Goal: Task Accomplishment & Management: Use online tool/utility

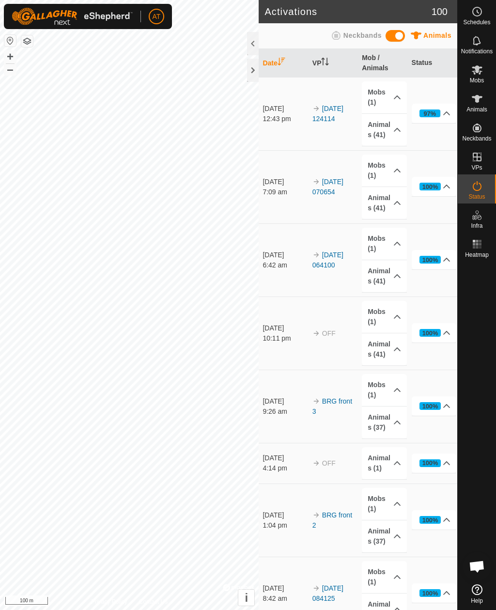
click at [248, 54] on div at bounding box center [253, 43] width 12 height 23
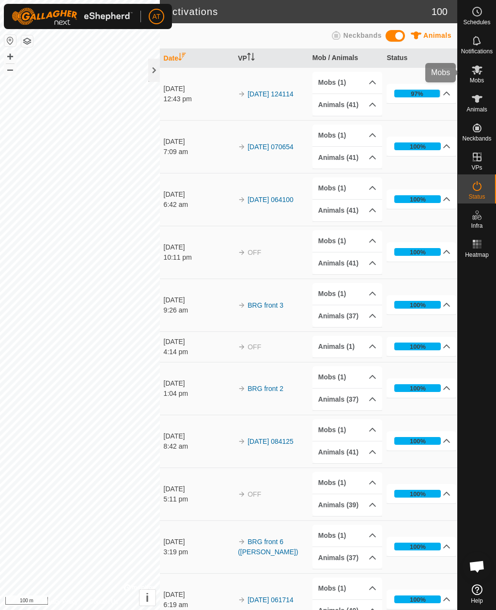
click at [479, 70] on icon at bounding box center [477, 70] width 12 height 12
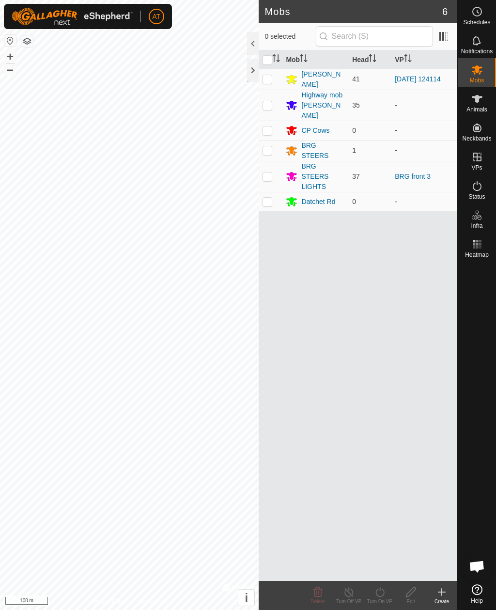
click at [269, 73] on td at bounding box center [270, 79] width 23 height 21
checkbox input "true"
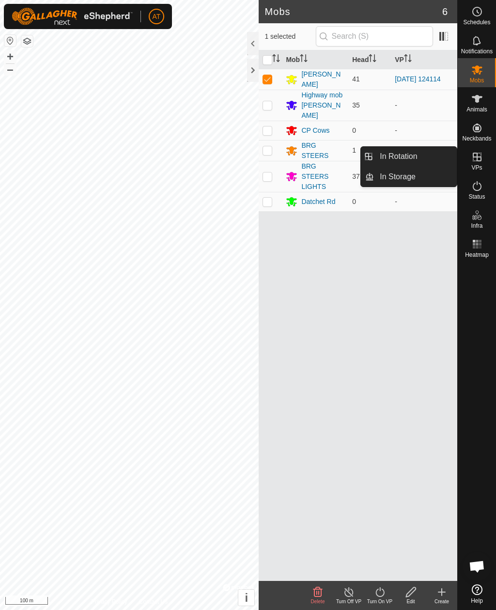
click at [435, 180] on link "In Storage" at bounding box center [415, 176] width 83 height 19
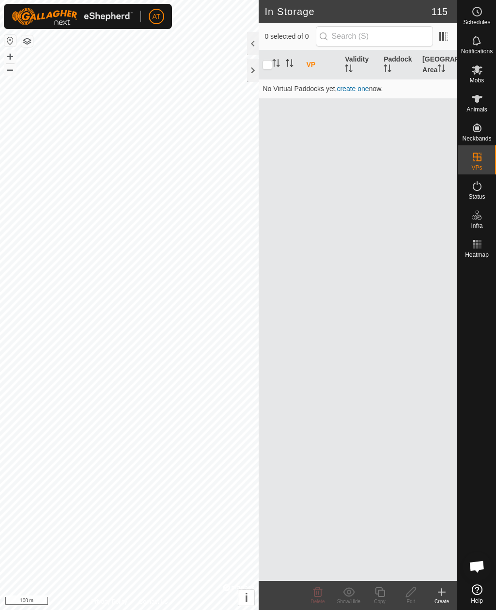
click at [440, 598] on div "Create" at bounding box center [441, 601] width 31 height 7
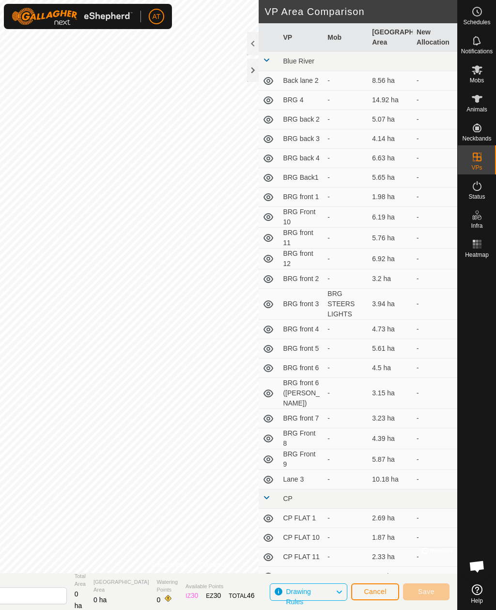
click at [379, 596] on button "Cancel" at bounding box center [375, 591] width 48 height 17
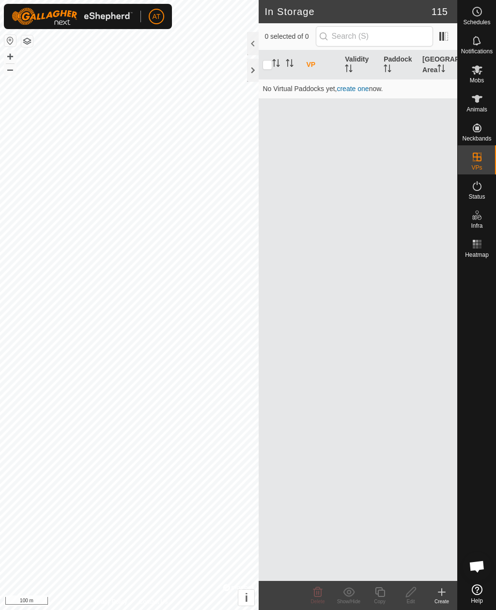
click at [446, 591] on icon at bounding box center [442, 592] width 12 height 12
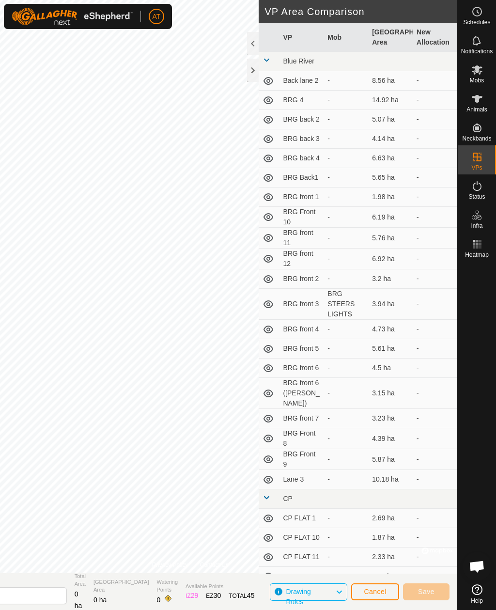
click at [381, 594] on span "Cancel" at bounding box center [375, 591] width 23 height 8
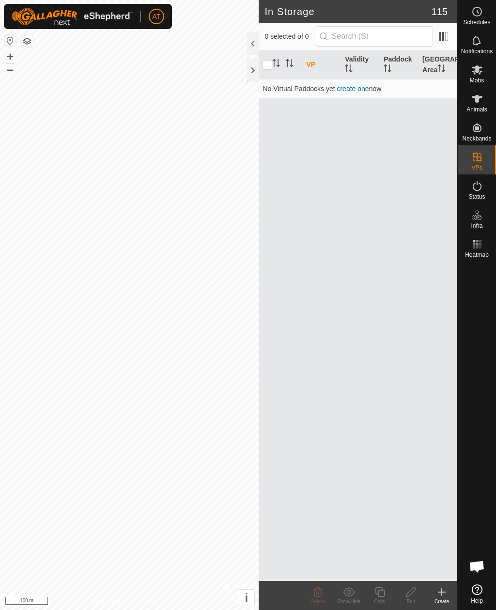
click at [250, 71] on div at bounding box center [253, 70] width 12 height 23
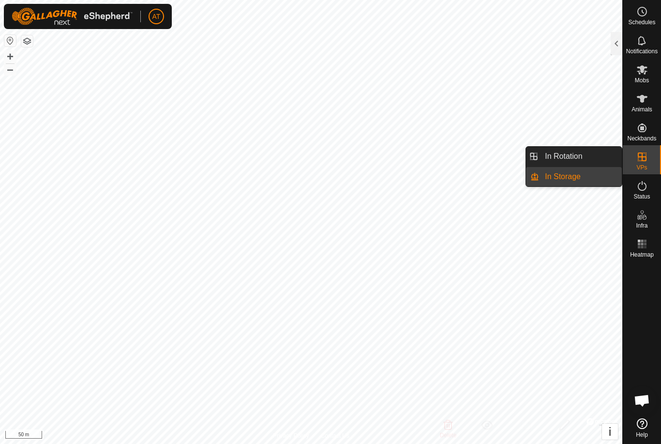
click at [495, 179] on link "In Storage" at bounding box center [580, 176] width 83 height 19
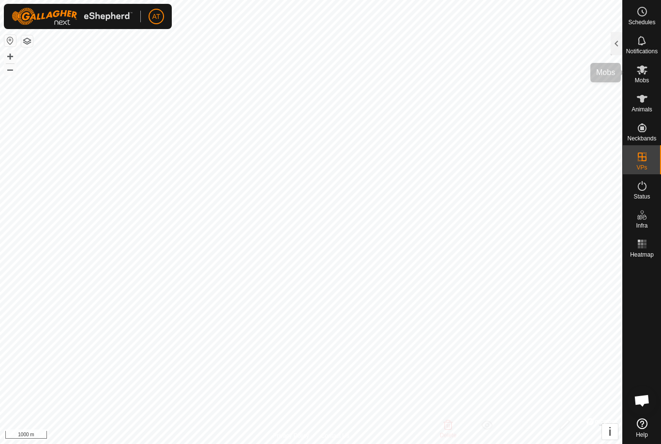
click at [495, 71] on div "Mobs" at bounding box center [642, 72] width 38 height 29
click at [495, 36] on div at bounding box center [617, 43] width 12 height 23
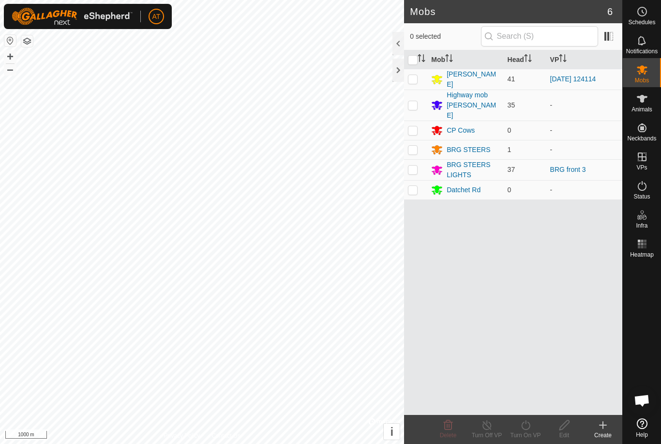
click at [417, 77] on p-checkbox at bounding box center [413, 79] width 10 height 8
checkbox input "true"
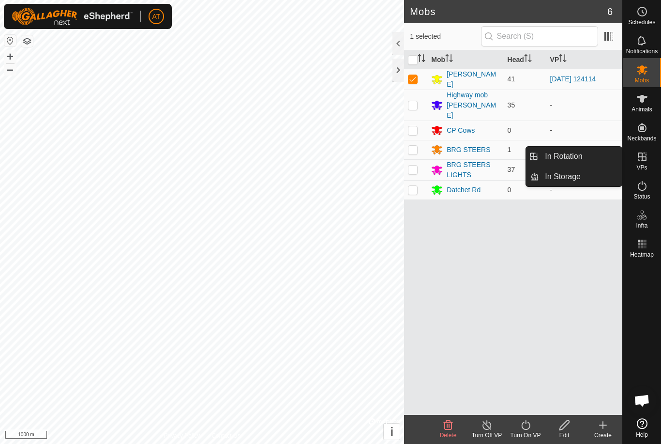
click at [495, 180] on link "In Storage" at bounding box center [580, 176] width 83 height 19
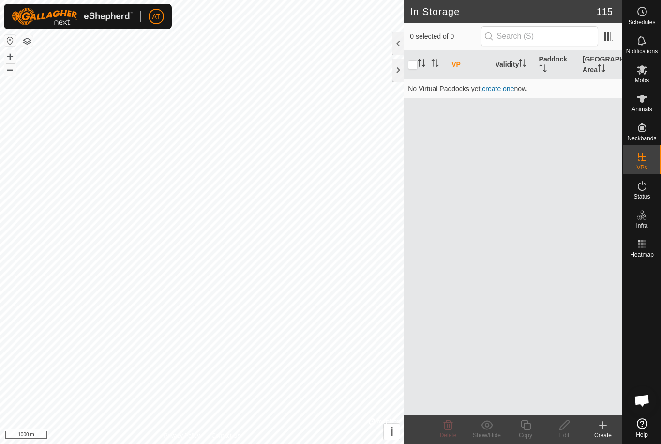
click at [495, 429] on icon at bounding box center [603, 425] width 0 height 7
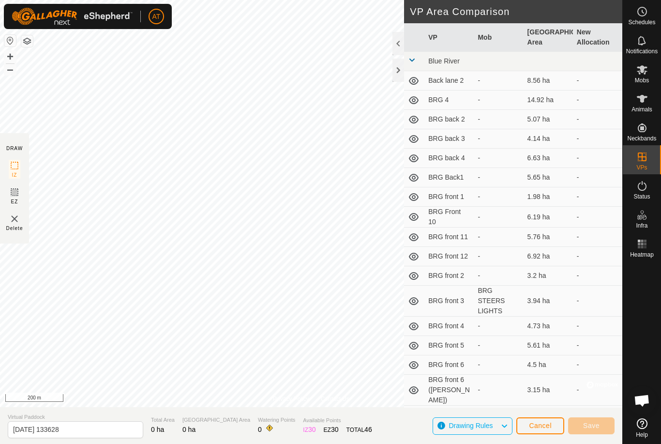
click at [400, 68] on div at bounding box center [399, 70] width 12 height 23
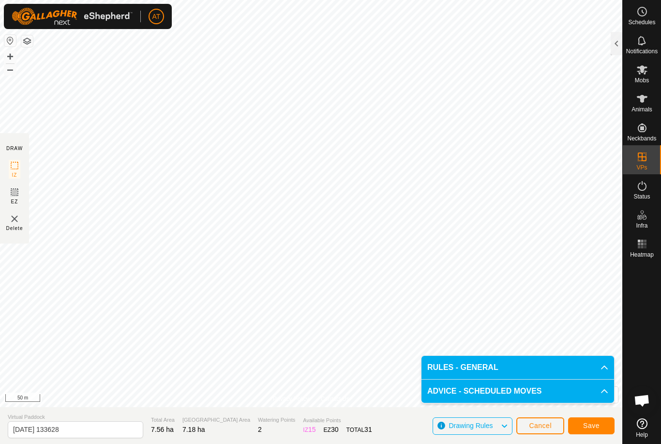
click at [495, 418] on button "Save" at bounding box center [592, 425] width 46 height 17
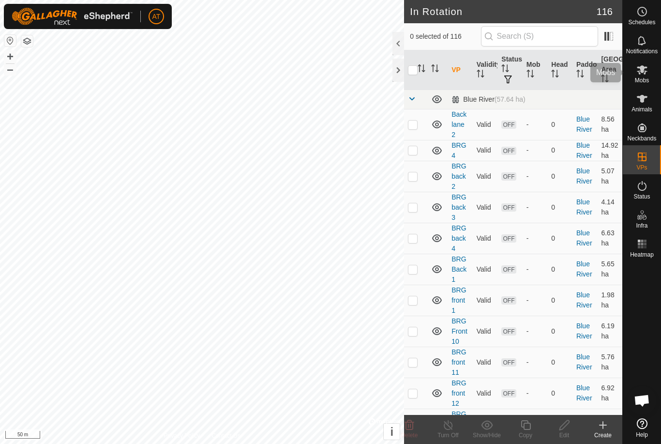
click at [495, 79] on span "Mobs" at bounding box center [642, 80] width 14 height 6
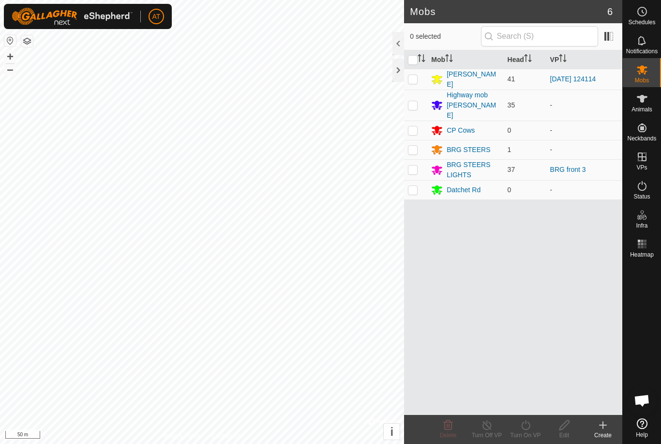
click at [412, 77] on p-checkbox at bounding box center [413, 79] width 10 height 8
checkbox input "true"
click at [495, 428] on icon at bounding box center [526, 425] width 12 height 12
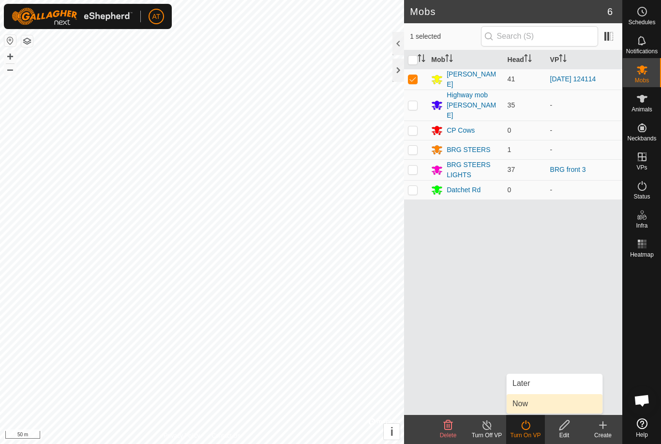
click at [495, 404] on span "Now" at bounding box center [520, 404] width 15 height 12
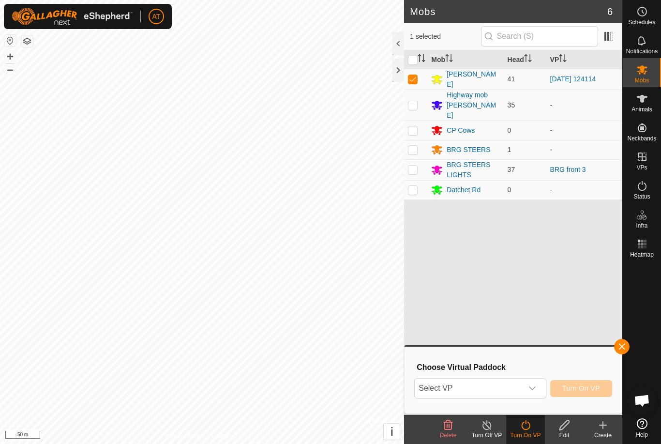
click at [463, 387] on span "Select VP" at bounding box center [469, 388] width 108 height 19
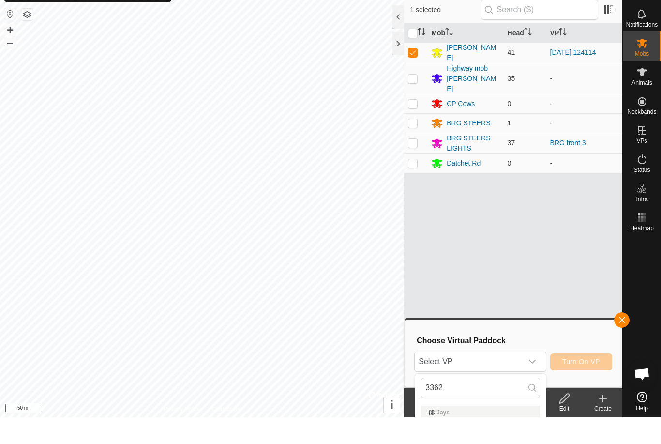
scroll to position [27, 0]
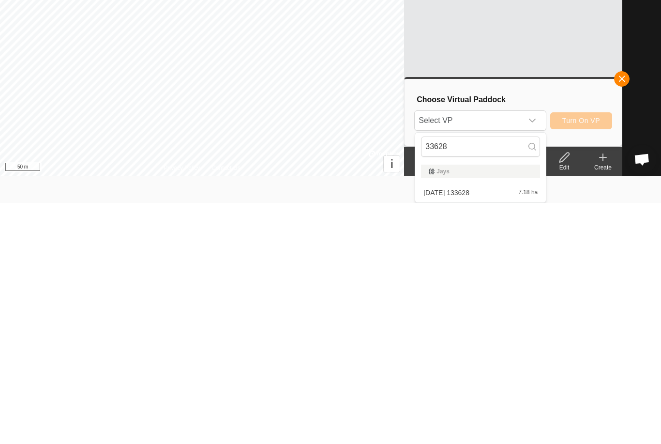
type input "33628"
click at [475, 428] on div "[DATE] 133628 7.18 ha" at bounding box center [480, 434] width 119 height 12
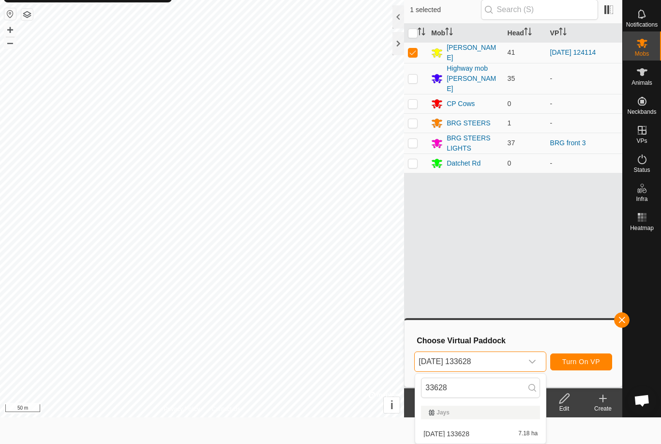
scroll to position [0, 0]
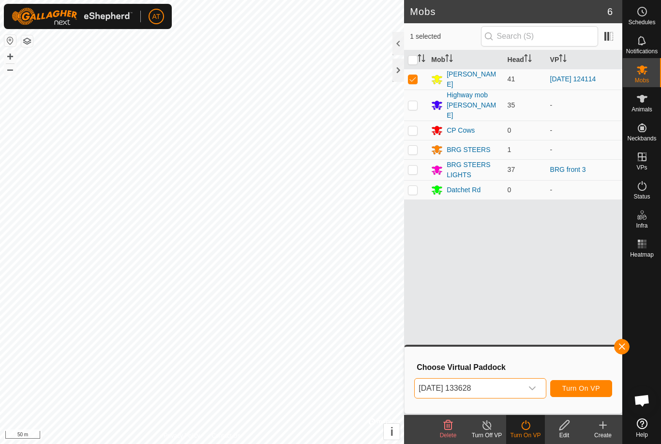
click at [495, 386] on span "Turn On VP" at bounding box center [582, 388] width 38 height 8
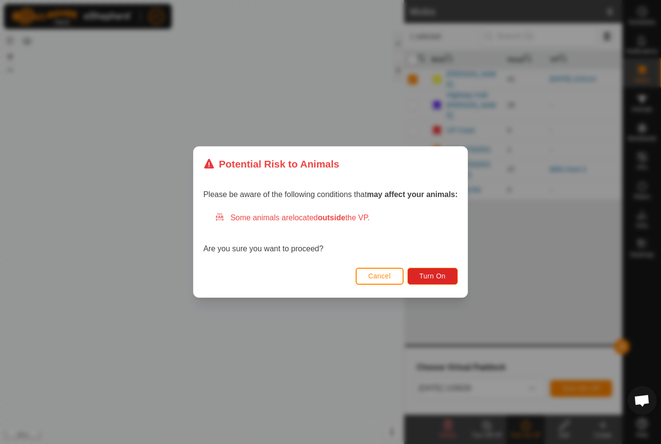
click at [430, 276] on span "Turn On" at bounding box center [433, 276] width 26 height 8
